Goal: Task Accomplishment & Management: Use online tool/utility

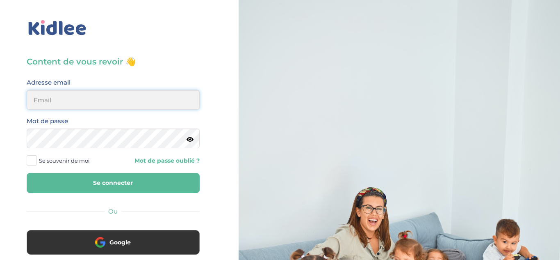
type input "[EMAIL_ADDRESS][DOMAIN_NAME]"
click at [124, 182] on button "Se connecter" at bounding box center [113, 183] width 173 height 20
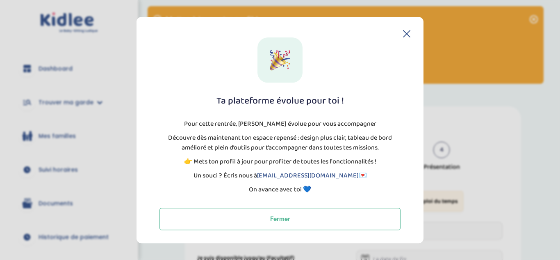
click at [403, 38] on div "Ta plateforme évolue pour toi ! Pour cette rentrée, [PERSON_NAME] évolue pour v…" at bounding box center [280, 133] width 261 height 192
click at [408, 32] on icon at bounding box center [406, 33] width 7 height 7
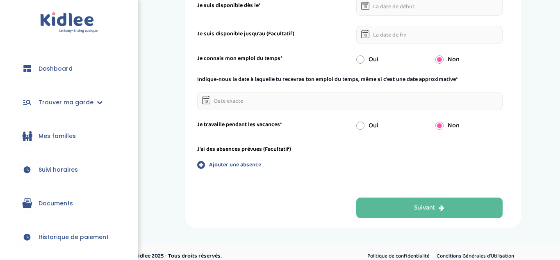
scroll to position [233, 0]
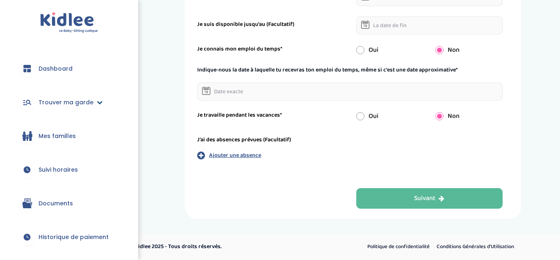
click at [65, 105] on span "Trouver ma garde" at bounding box center [66, 102] width 55 height 9
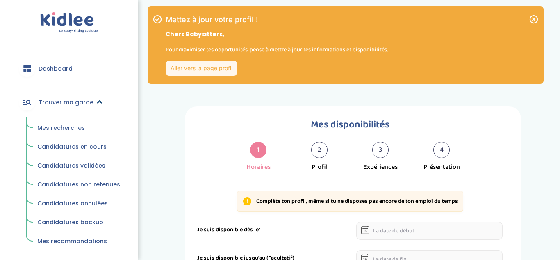
click at [65, 105] on span "Trouver ma garde" at bounding box center [66, 102] width 55 height 9
